Goal: Task Accomplishment & Management: Use online tool/utility

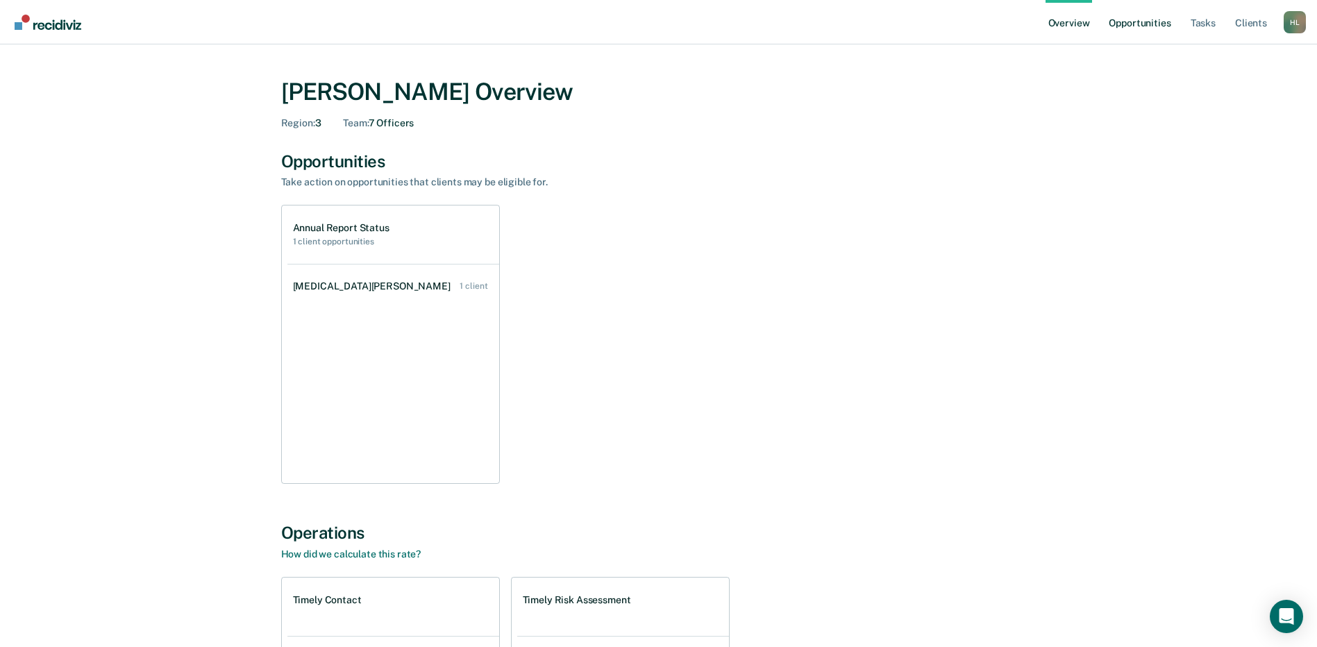
click at [1158, 23] on link "Opportunities" at bounding box center [1139, 22] width 67 height 44
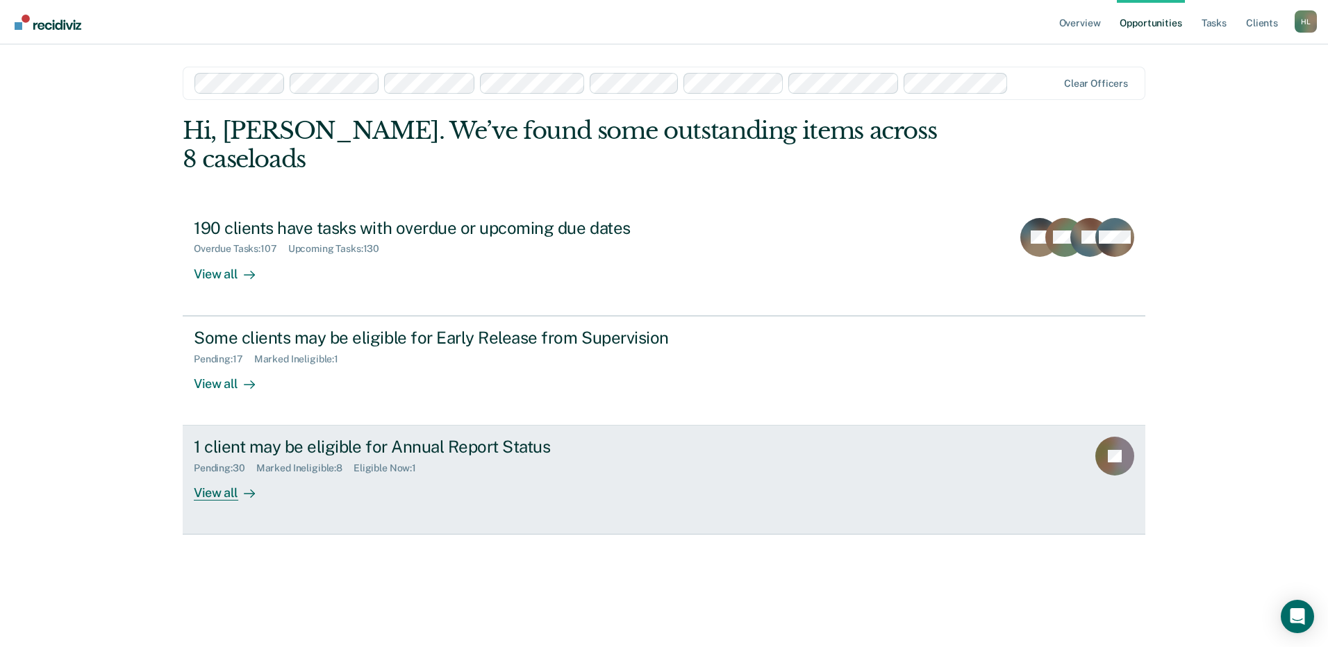
click at [338, 437] on div "1 client may be eligible for Annual Report Status" at bounding box center [437, 447] width 487 height 20
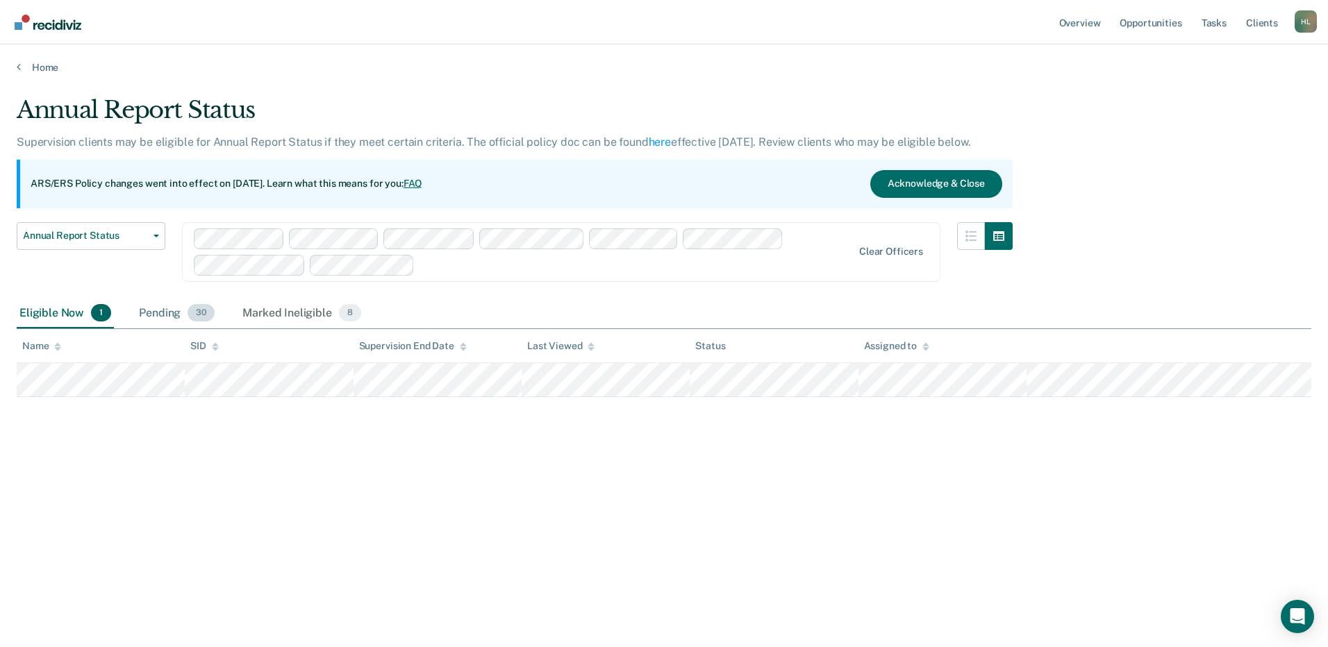
click at [157, 311] on div "Pending 30" at bounding box center [176, 314] width 81 height 31
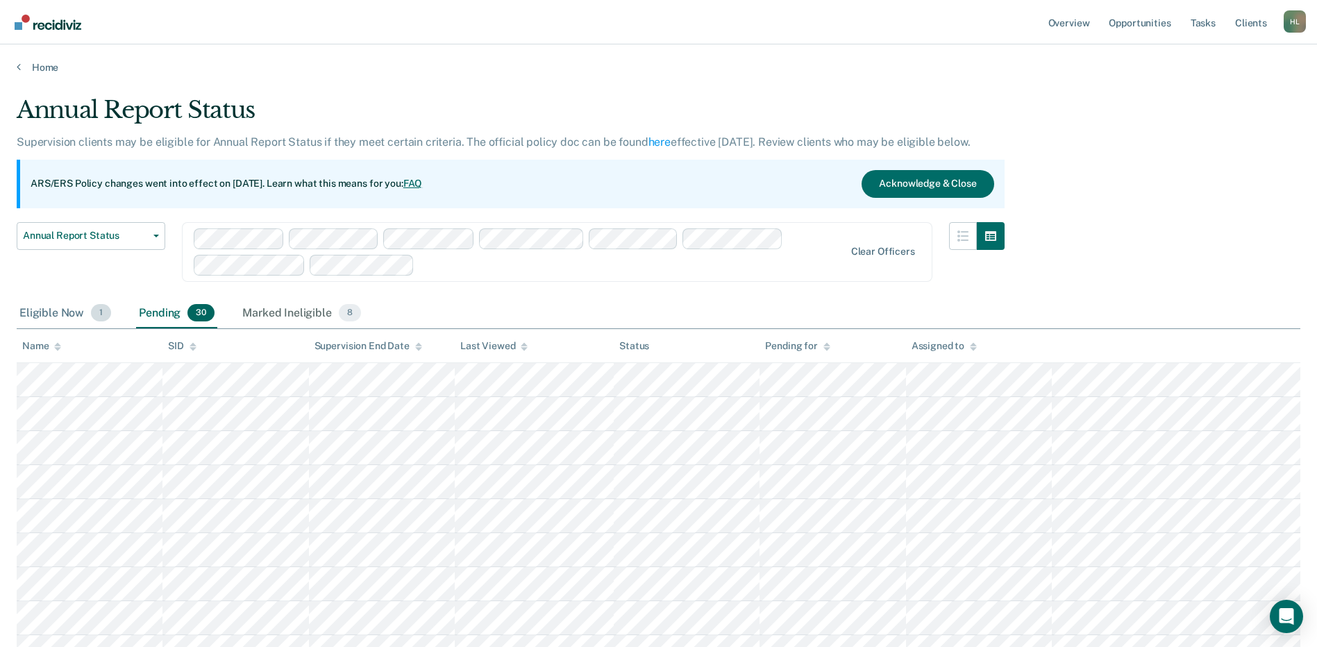
click at [37, 309] on div "Eligible Now 1" at bounding box center [65, 314] width 97 height 31
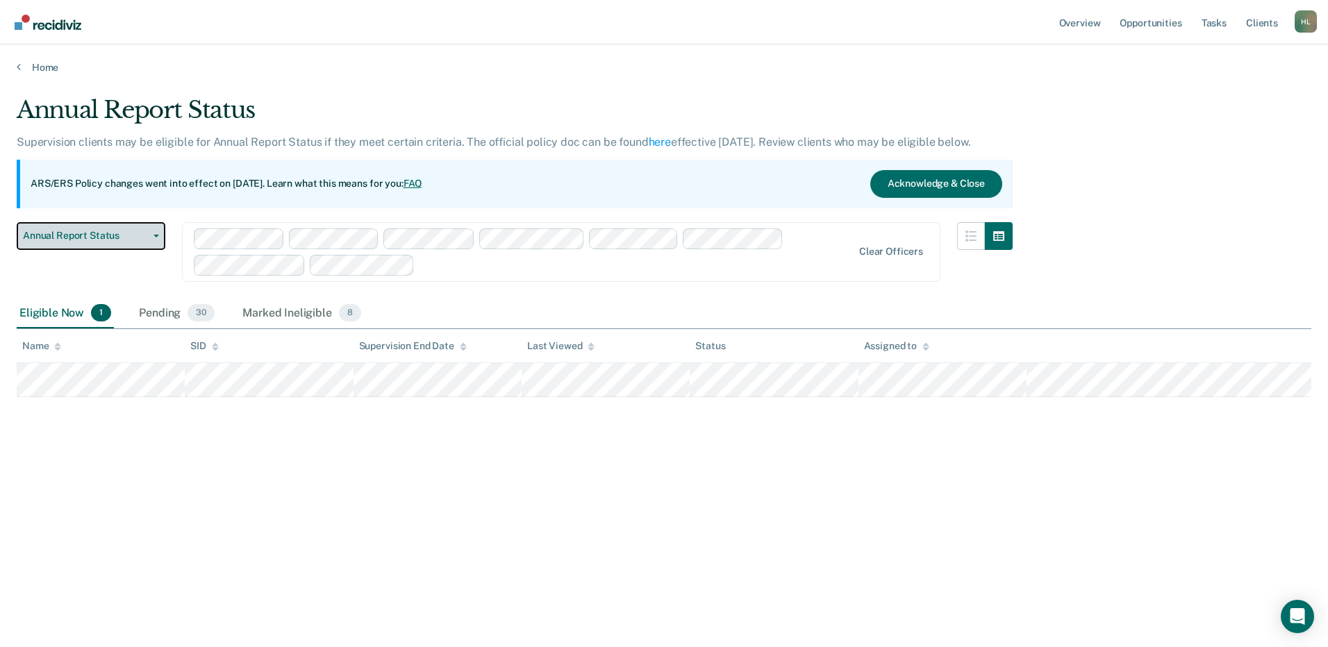
click at [154, 240] on button "Annual Report Status" at bounding box center [91, 236] width 149 height 28
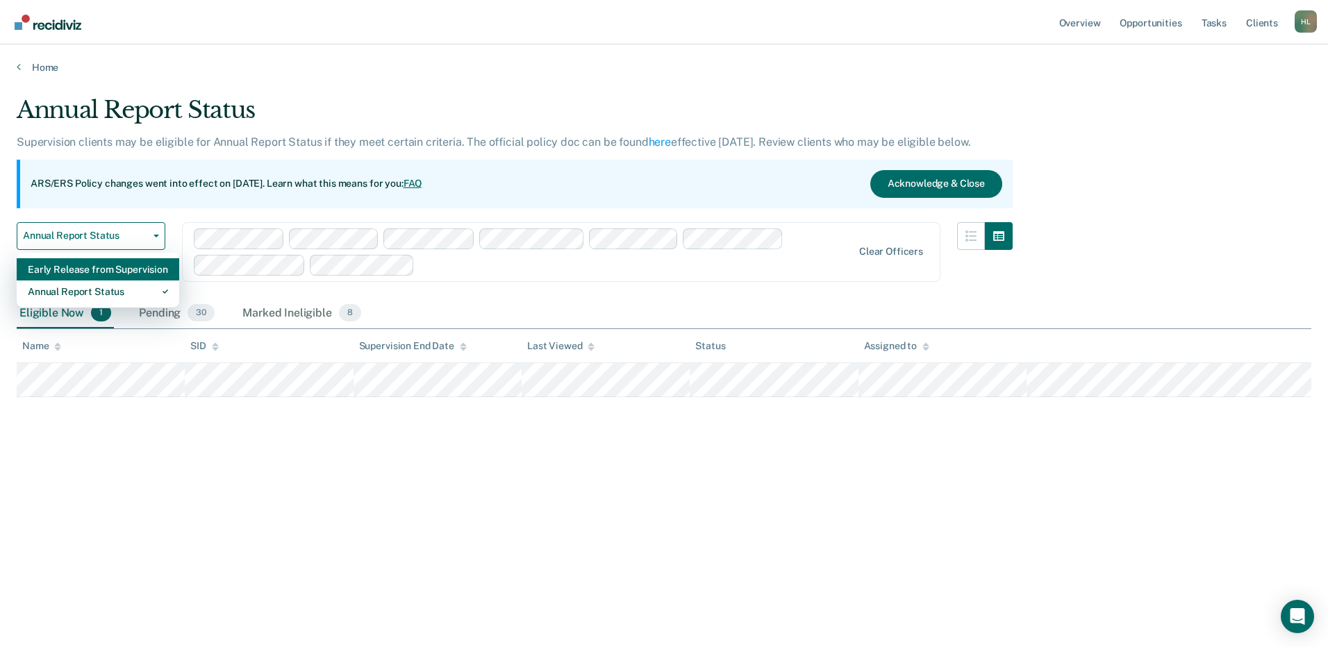
click at [140, 272] on div "Early Release from Supervision" at bounding box center [98, 269] width 140 height 22
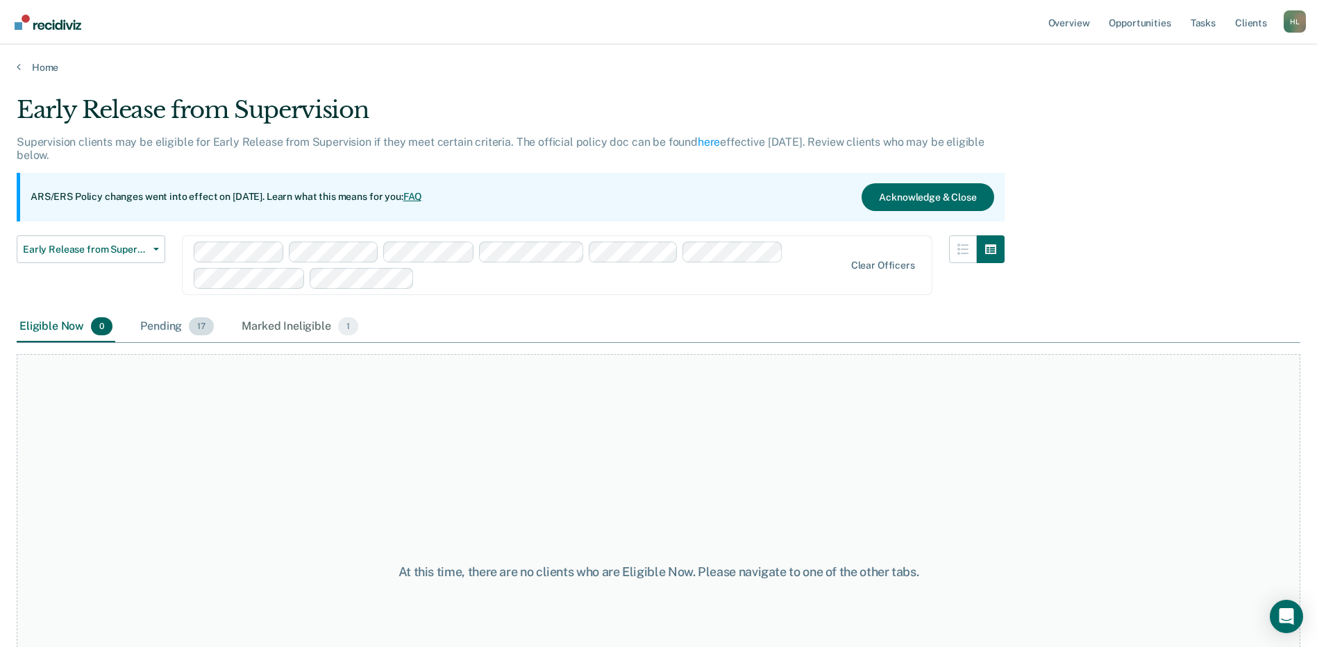
click at [170, 326] on div "Pending 17" at bounding box center [176, 327] width 79 height 31
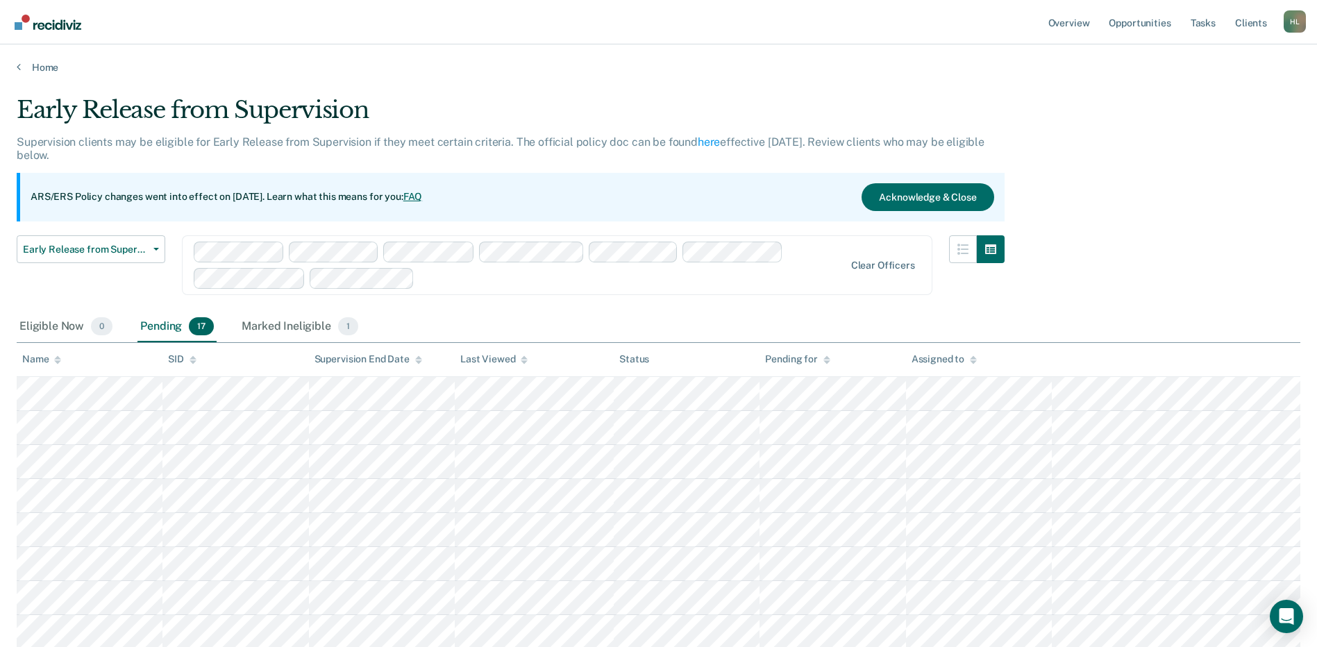
click at [632, 234] on div "Early Release from Supervision Supervision clients may be eligible for Early Re…" at bounding box center [511, 204] width 988 height 216
